Goal: Obtain resource: Download file/media

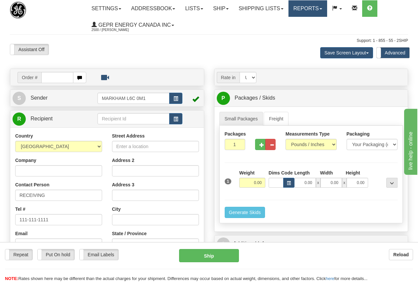
click at [313, 8] on link "Reports" at bounding box center [307, 8] width 39 height 17
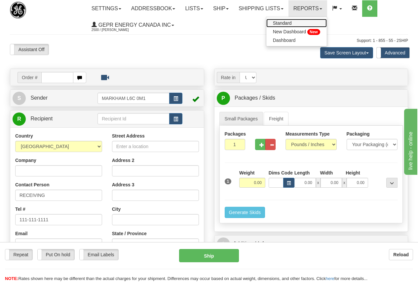
click at [292, 23] on span "Standard" at bounding box center [282, 22] width 19 height 5
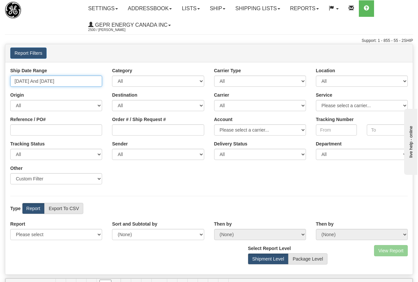
click at [36, 79] on input "[DATE] And [DATE]" at bounding box center [56, 81] width 92 height 11
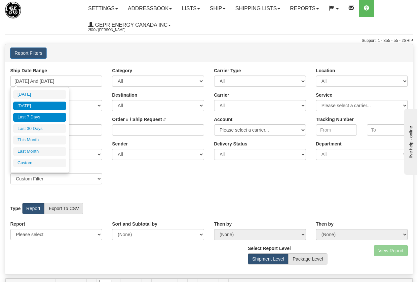
click at [32, 104] on li "[DATE]" at bounding box center [39, 106] width 53 height 9
type input "[DATE] And [DATE]"
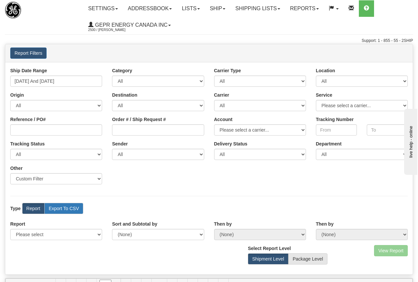
click at [65, 213] on label "Export To CSV" at bounding box center [63, 208] width 39 height 11
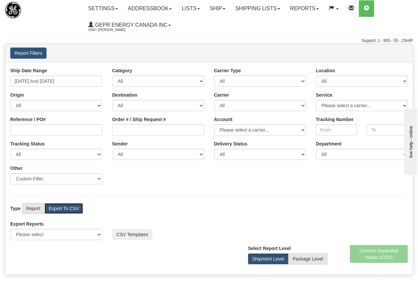
scroll to position [99, 0]
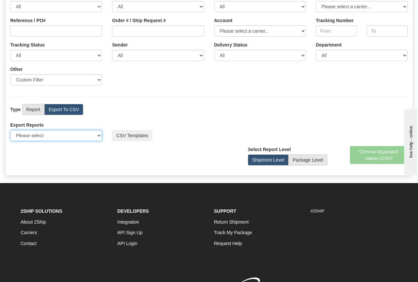
click at [51, 136] on select "Please select US Imports Section 321 US Imports Section 321 V2 US Imports Secti…" at bounding box center [56, 135] width 92 height 11
select select "211"
click at [10, 130] on select "Please select US Imports Section 321 US Imports Section 321 V2 US Imports Secti…" at bounding box center [56, 135] width 92 height 11
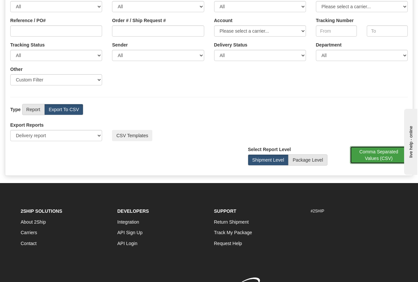
click at [377, 152] on button "Comma Separated Values (CSV)" at bounding box center [379, 155] width 58 height 18
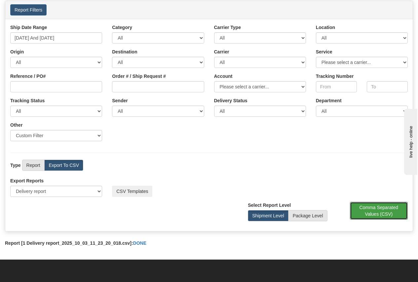
scroll to position [0, 0]
